Goal: Transaction & Acquisition: Purchase product/service

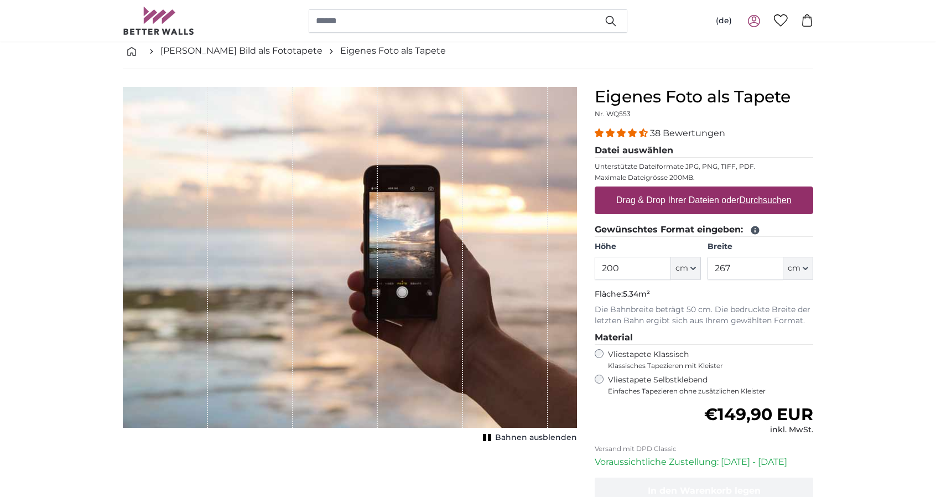
scroll to position [111, 0]
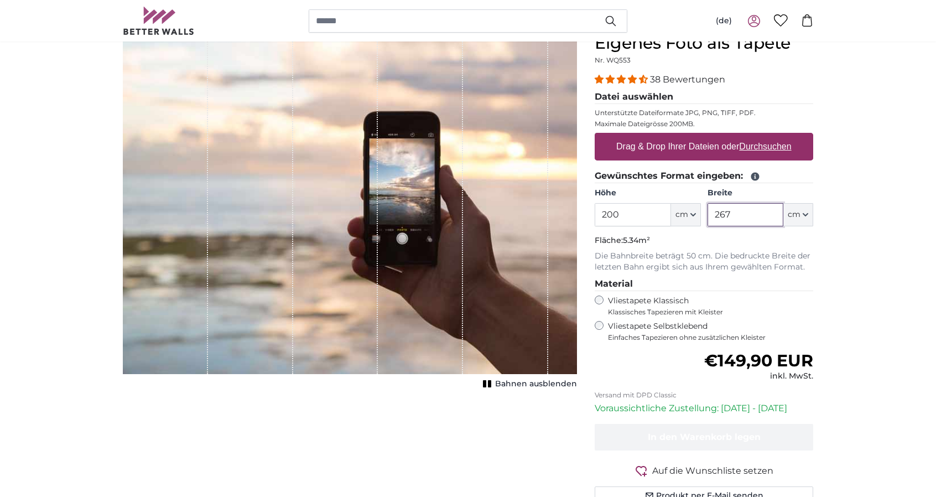
drag, startPoint x: 730, startPoint y: 213, endPoint x: 696, endPoint y: 213, distance: 33.8
click at [696, 213] on div "Höhe 200 ft cm Centimeter (cm) Inches (inch) Feet (ft. in.) Breite 267 ft cm Ce…" at bounding box center [704, 207] width 219 height 39
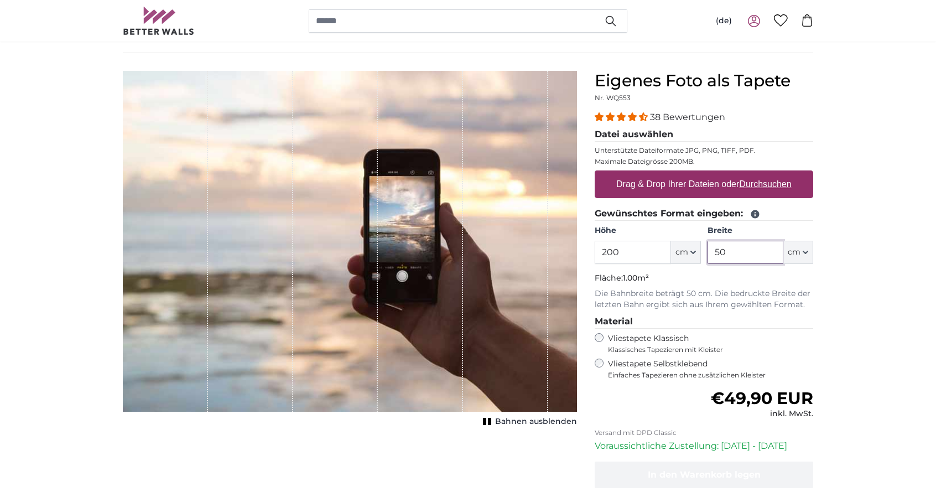
scroll to position [111, 0]
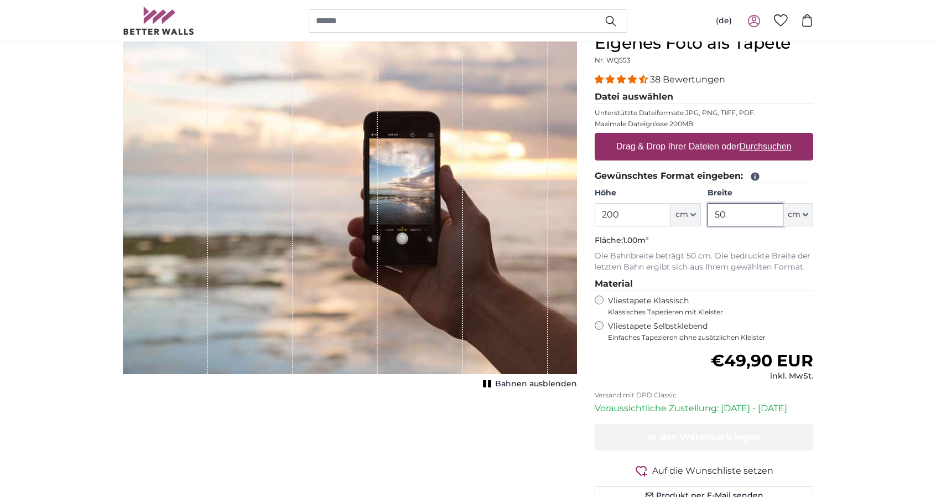
type input "50"
click at [765, 146] on u "Durchsuchen" at bounding box center [766, 146] width 52 height 9
click at [765, 136] on input "Drag & Drop Ihrer Dateien oder Durchsuchen" at bounding box center [704, 134] width 219 height 3
type input "**********"
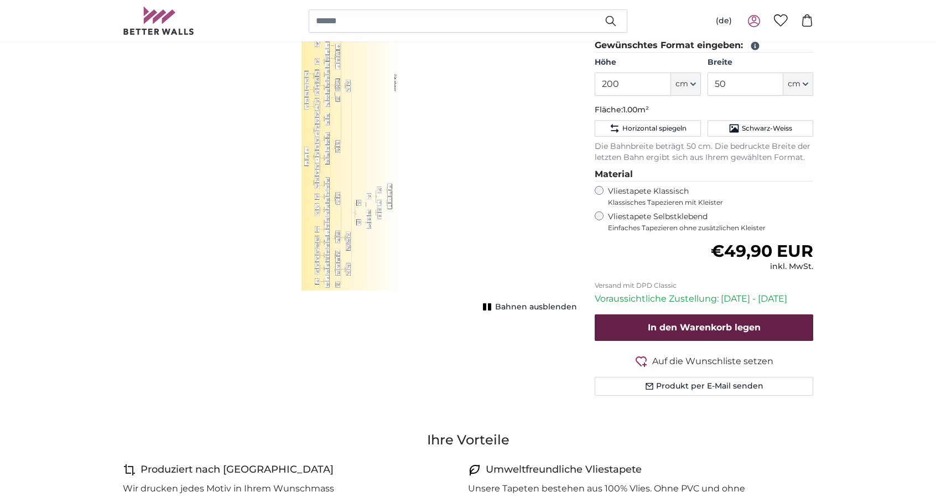
scroll to position [277, 0]
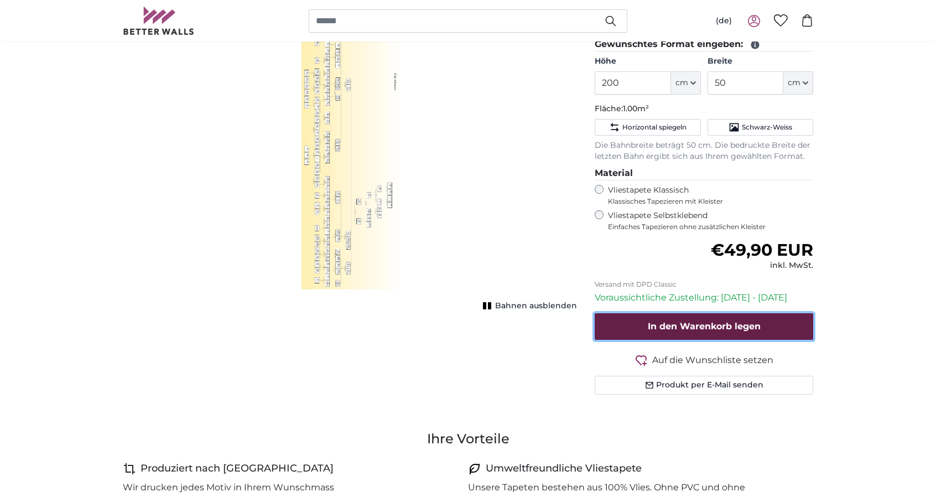
click at [703, 321] on span "In den Warenkorb legen" at bounding box center [704, 326] width 113 height 11
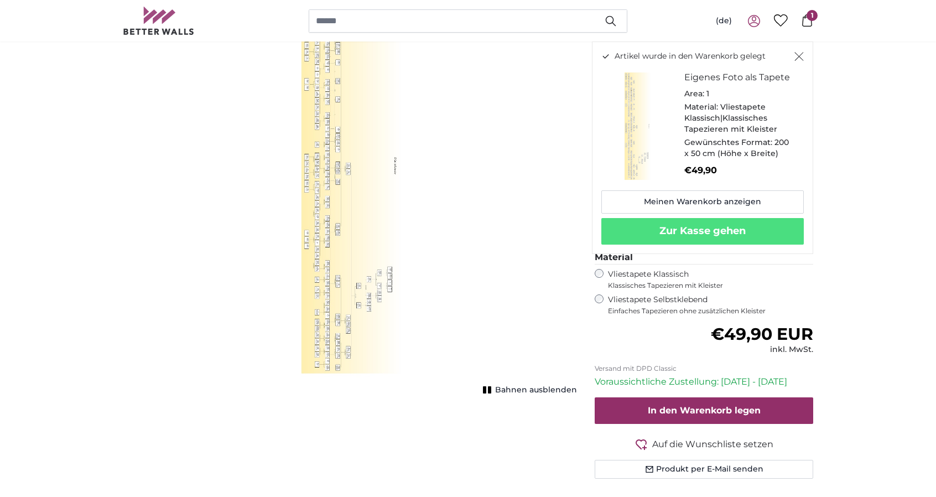
scroll to position [221, 0]
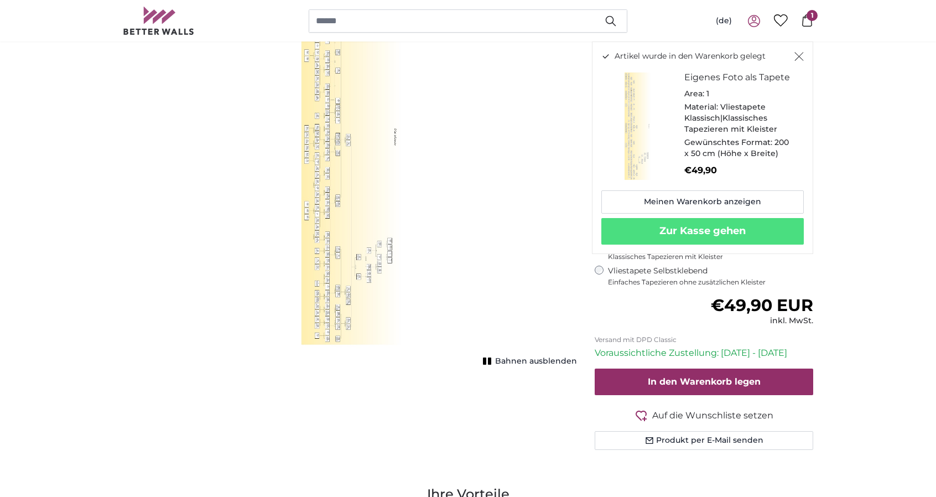
click at [512, 358] on span "Bahnen ausblenden" at bounding box center [536, 361] width 82 height 11
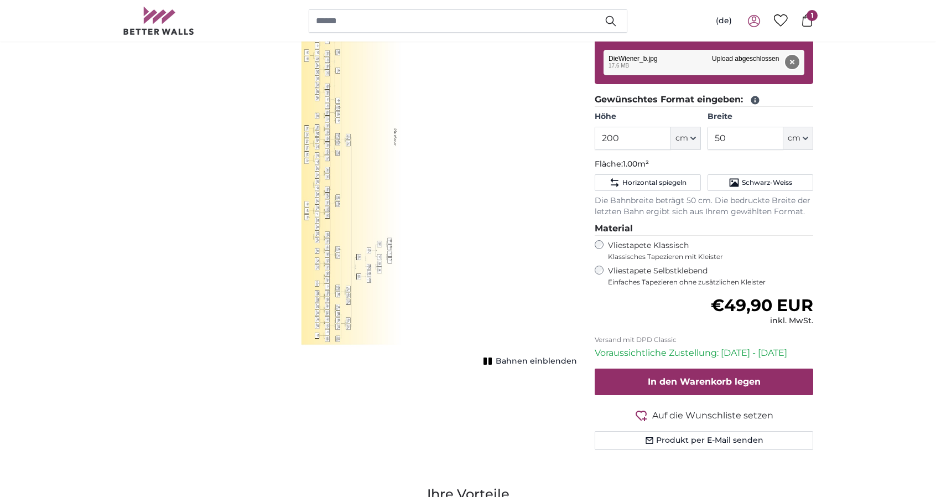
click at [792, 60] on button "Entfernen" at bounding box center [792, 62] width 14 height 14
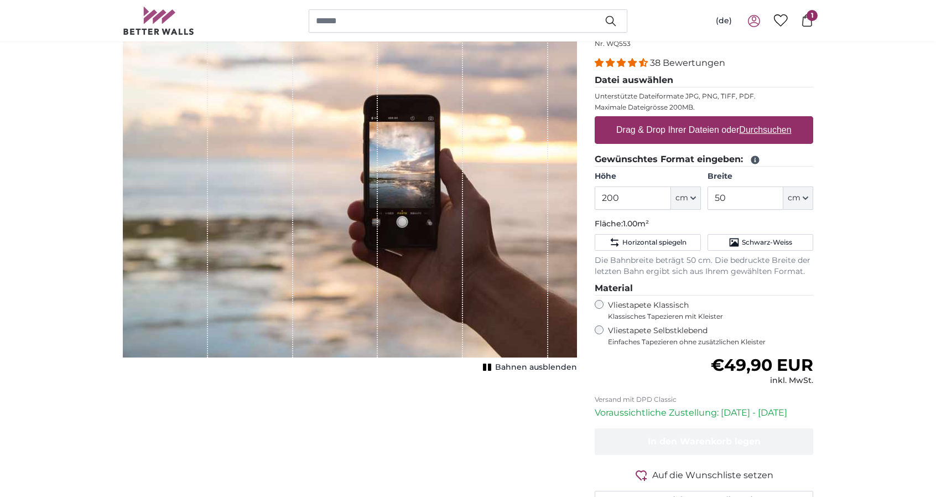
scroll to position [111, 0]
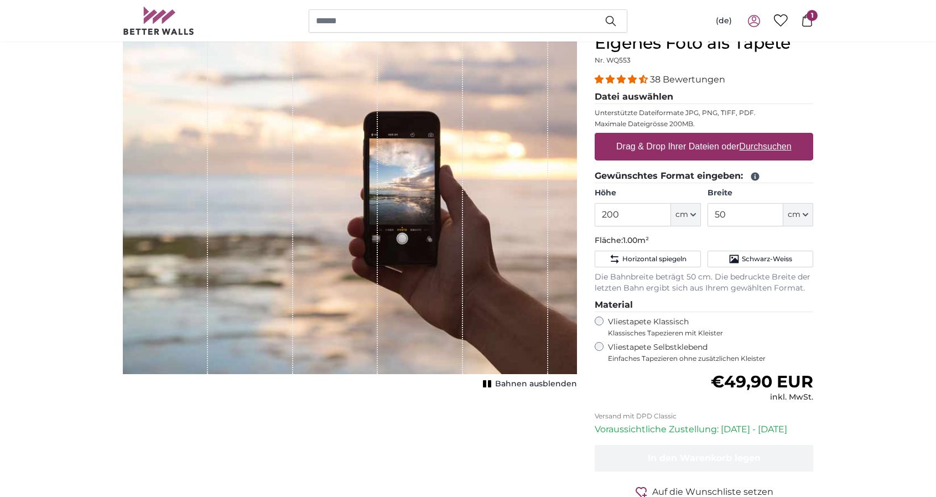
click at [754, 143] on u "Durchsuchen" at bounding box center [766, 146] width 52 height 9
click at [754, 136] on input "Drag & Drop Ihrer Dateien oder Durchsuchen" at bounding box center [704, 134] width 219 height 3
type input "**********"
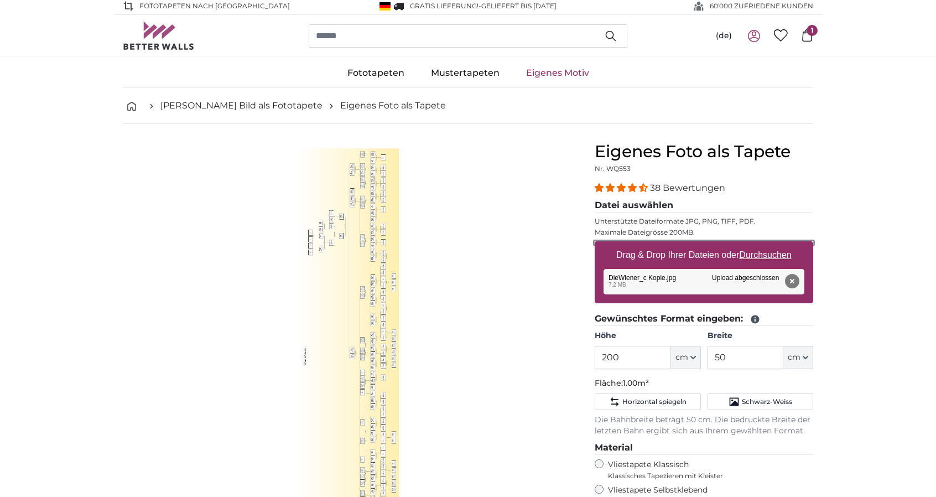
scroll to position [0, 0]
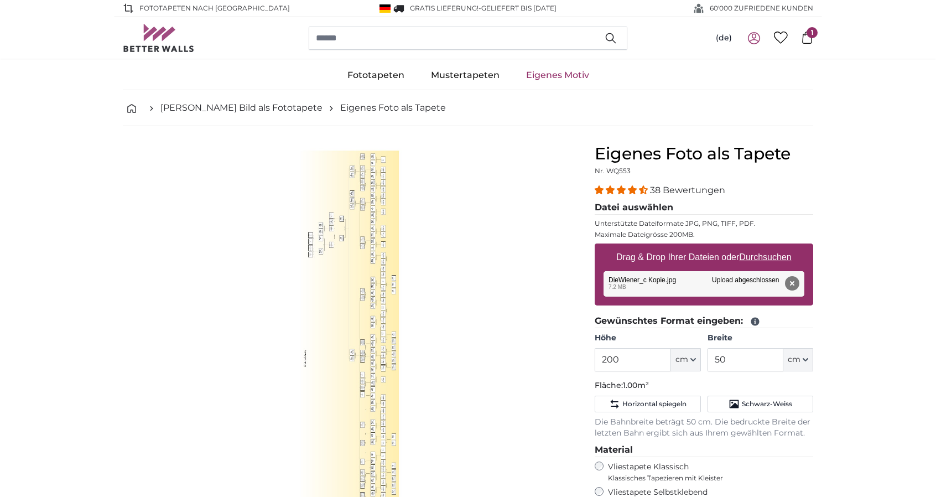
click at [810, 35] on span "1" at bounding box center [812, 32] width 11 height 11
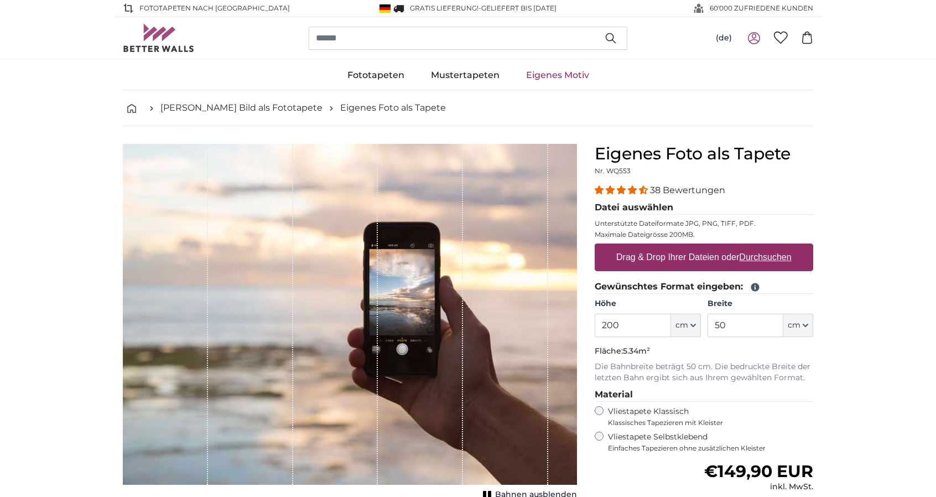
click at [753, 253] on u "Durchsuchen" at bounding box center [766, 256] width 52 height 9
click at [753, 247] on input "Drag & Drop Ihrer Dateien oder Durchsuchen" at bounding box center [704, 244] width 219 height 3
type input "**********"
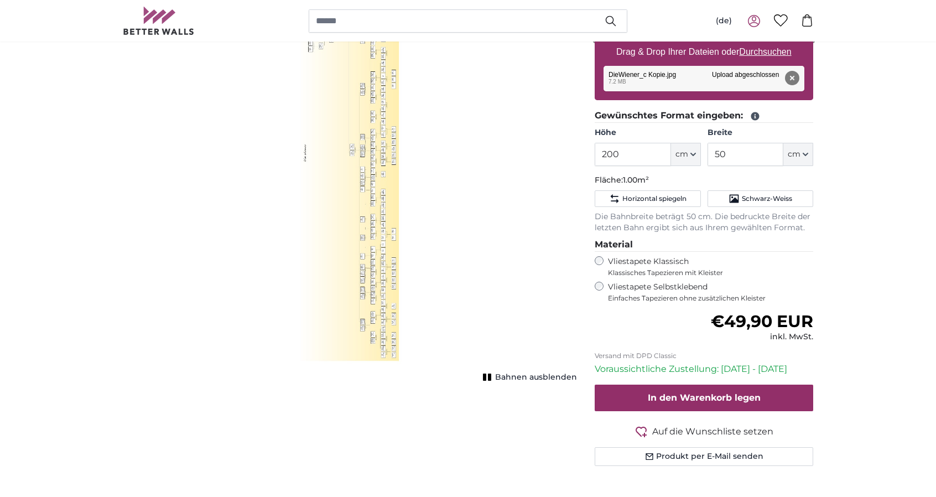
scroll to position [221, 0]
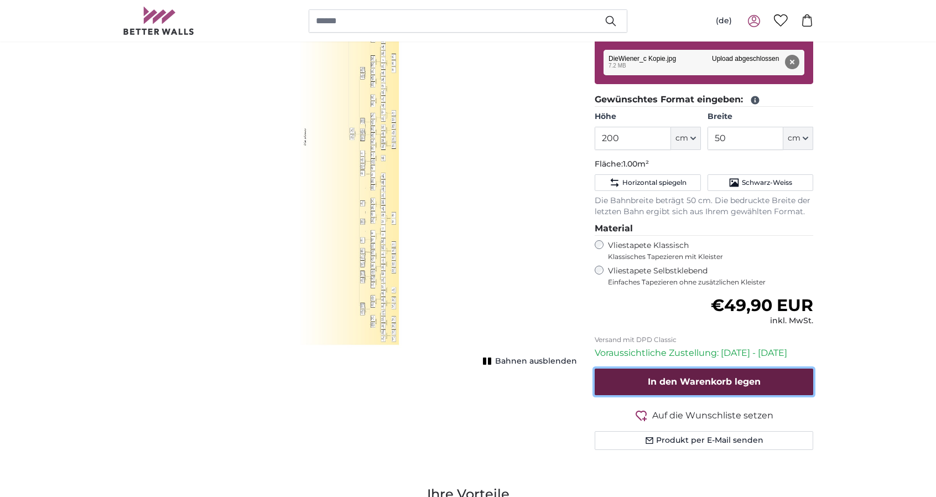
click at [708, 377] on span "In den Warenkorb legen" at bounding box center [704, 381] width 113 height 11
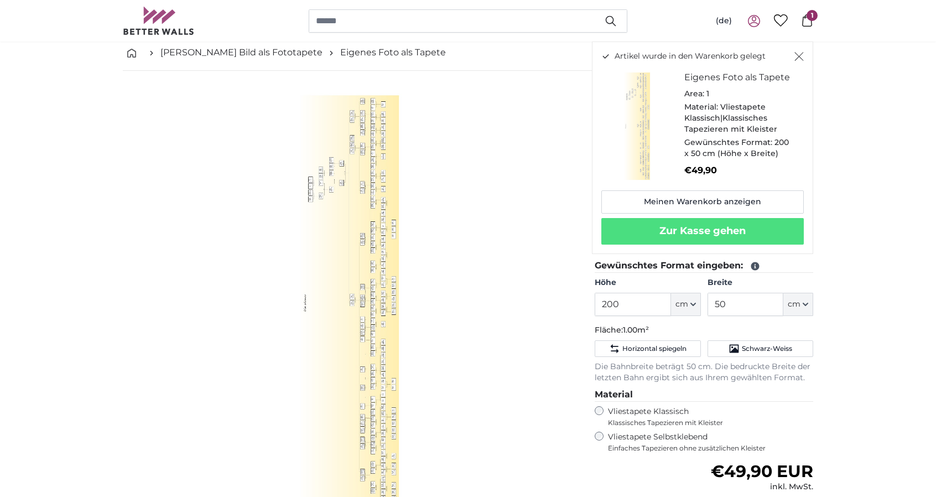
scroll to position [55, 0]
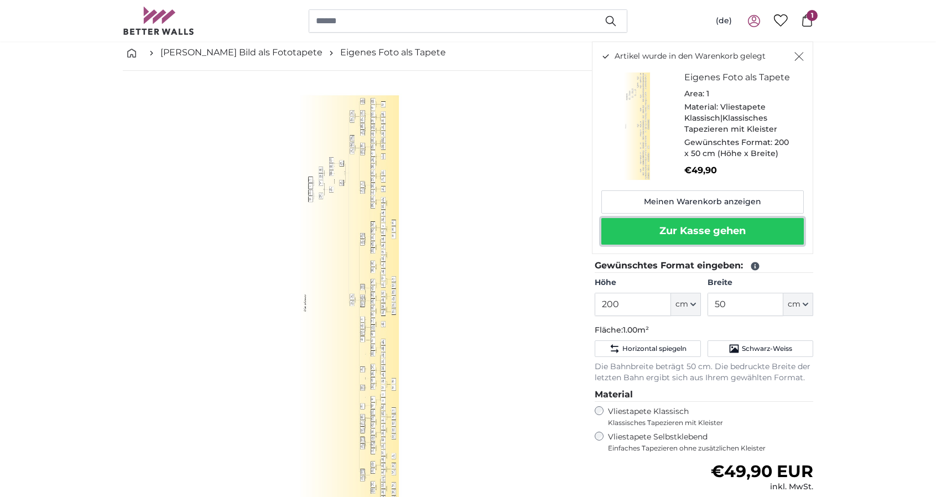
click at [711, 229] on button "Zur Kasse gehen" at bounding box center [703, 231] width 203 height 27
